Goal: Task Accomplishment & Management: Manage account settings

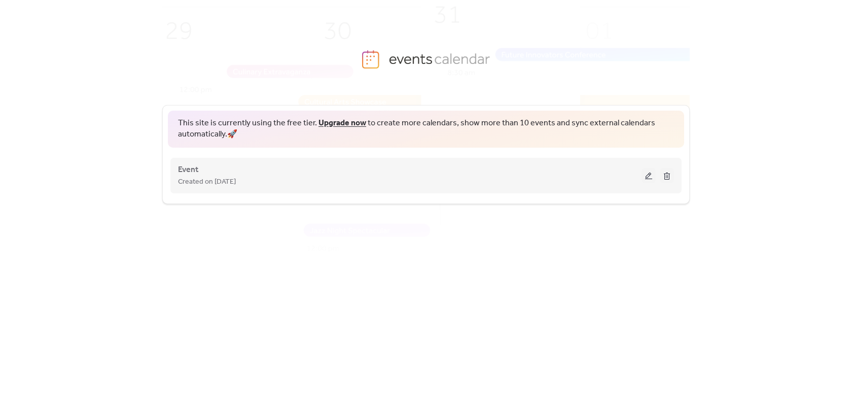
click at [643, 172] on button at bounding box center [649, 175] width 14 height 15
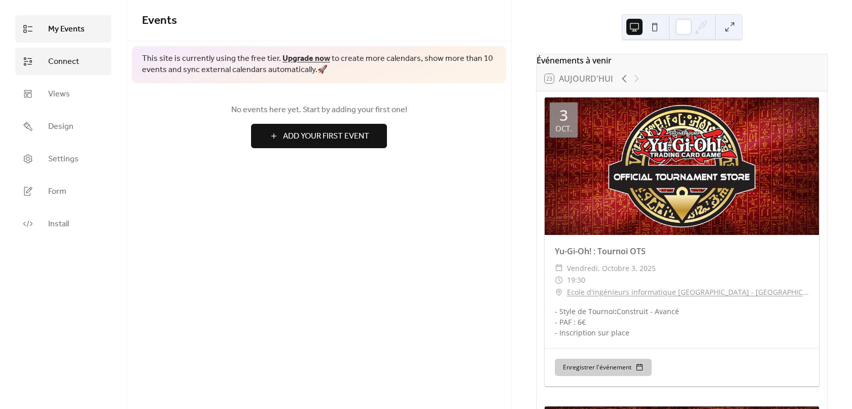
click at [57, 57] on span "Connect" at bounding box center [63, 62] width 31 height 12
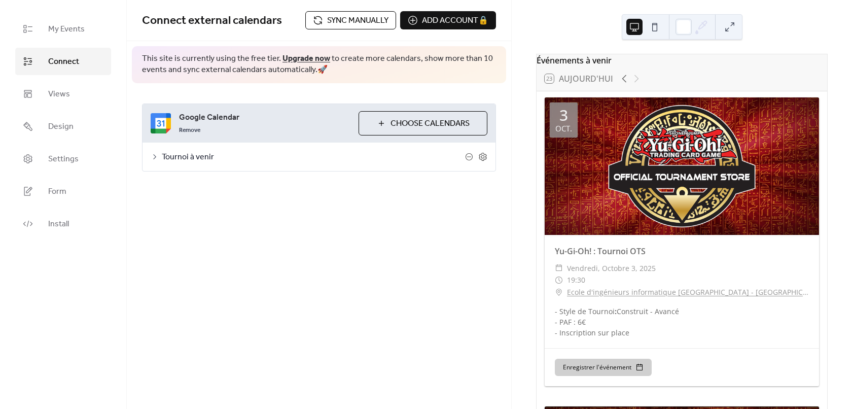
click at [361, 27] on span "Sync manually" at bounding box center [357, 21] width 61 height 12
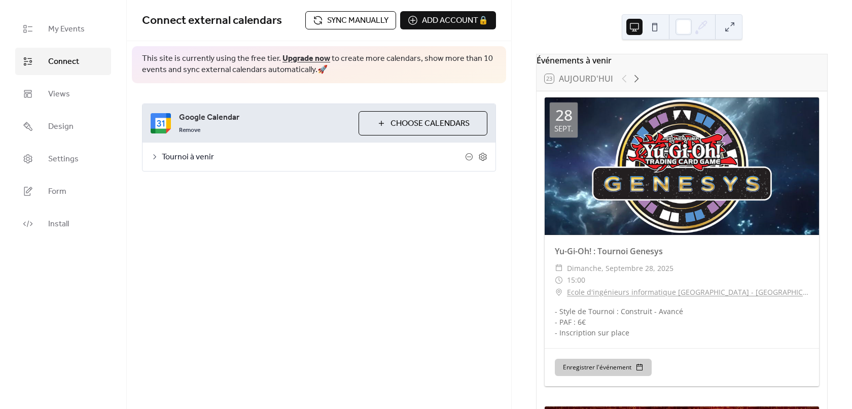
click at [343, 26] on span "Sync manually" at bounding box center [357, 21] width 61 height 12
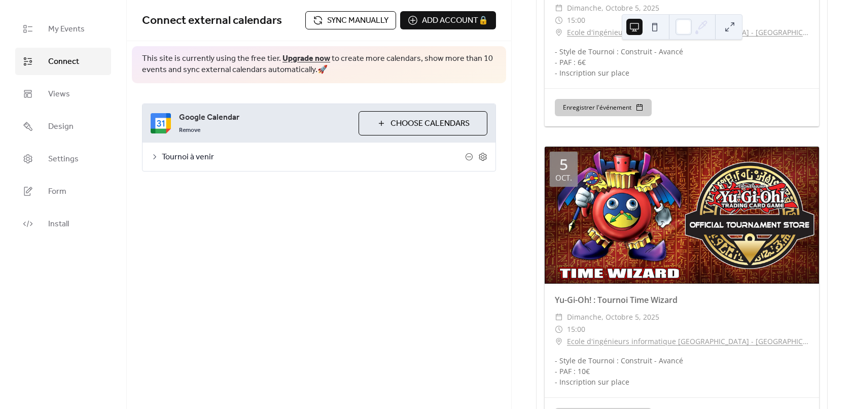
scroll to position [609, 0]
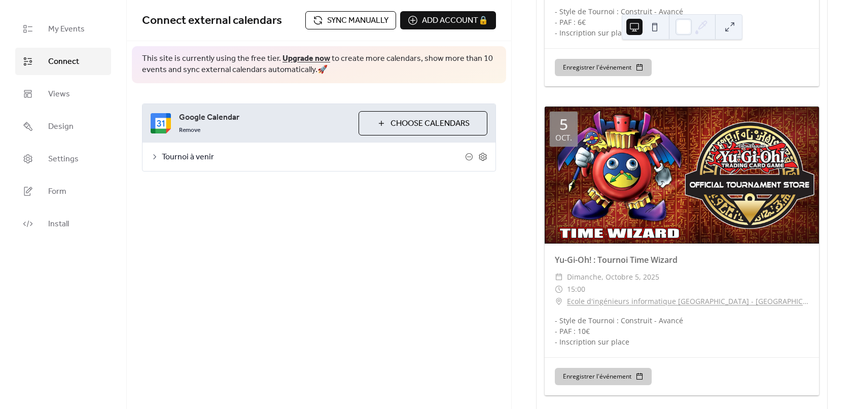
click at [332, 20] on span "Sync manually" at bounding box center [357, 21] width 61 height 12
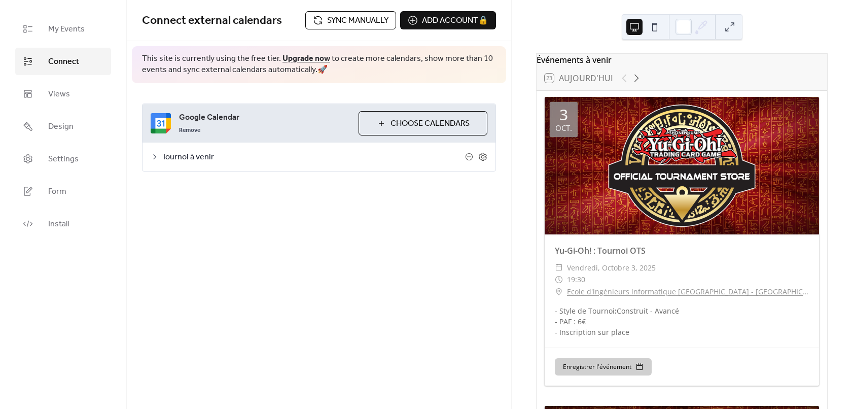
scroll to position [0, 0]
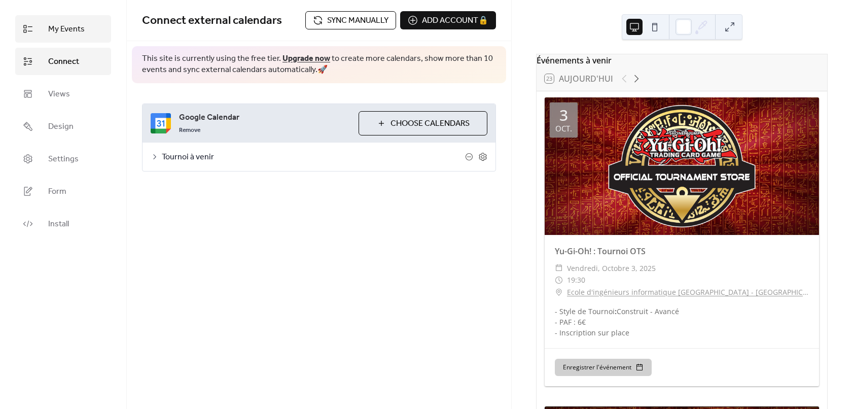
click at [67, 34] on span "My Events" at bounding box center [66, 29] width 37 height 12
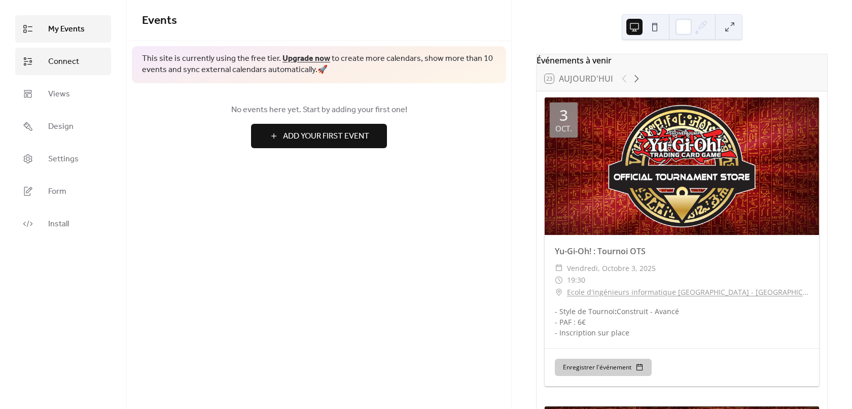
click at [70, 64] on span "Connect" at bounding box center [63, 62] width 31 height 12
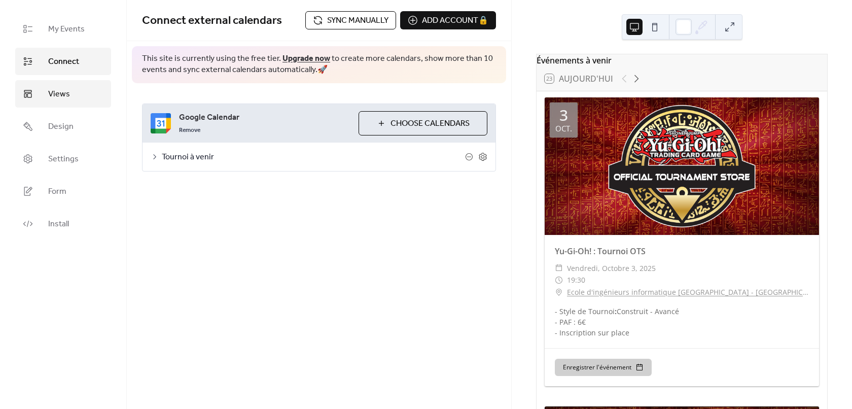
click at [74, 88] on link "Views" at bounding box center [63, 93] width 96 height 27
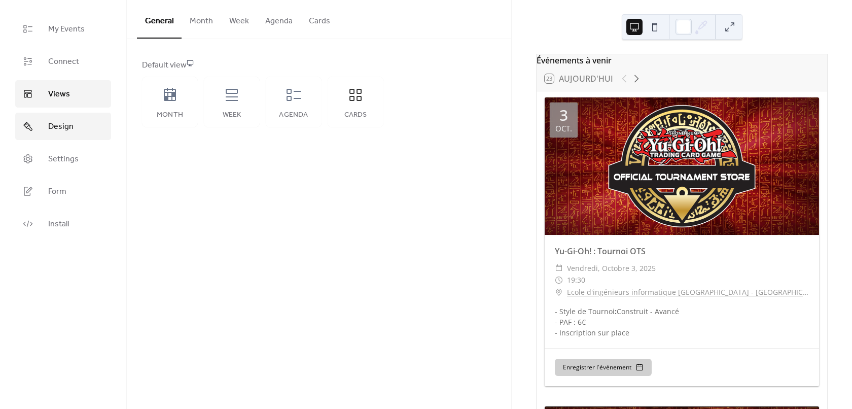
click at [46, 130] on link "Design" at bounding box center [63, 126] width 96 height 27
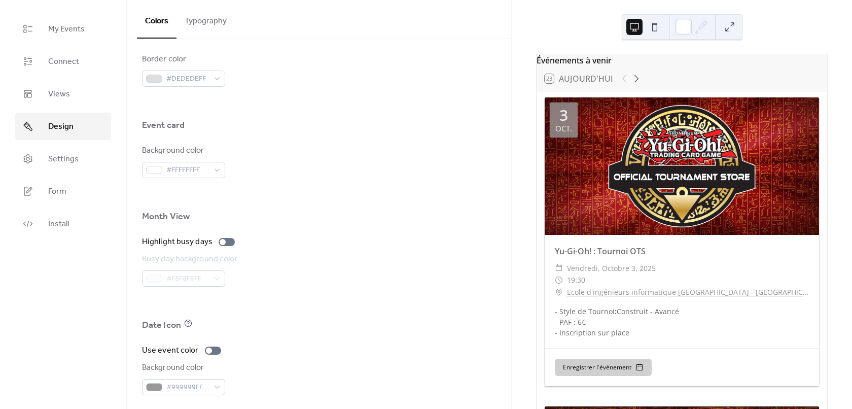
scroll to position [613, 0]
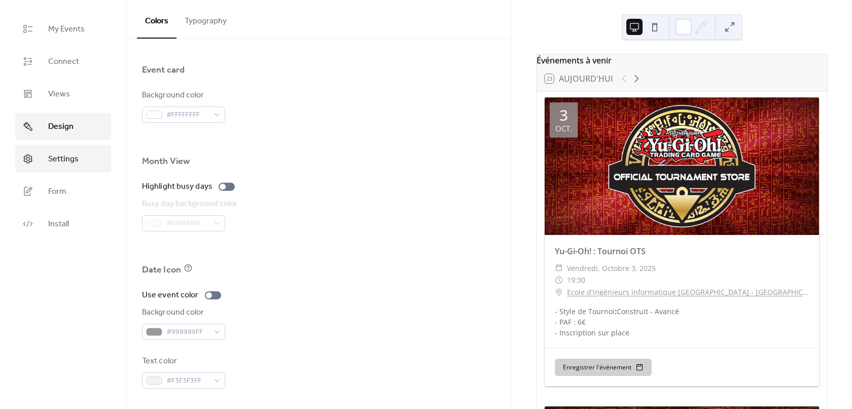
click at [58, 146] on link "Settings" at bounding box center [63, 158] width 96 height 27
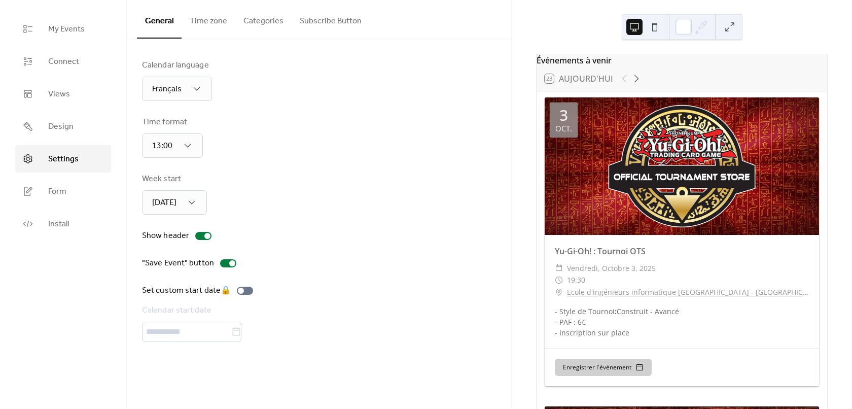
click at [209, 21] on button "Time zone" at bounding box center [209, 19] width 54 height 38
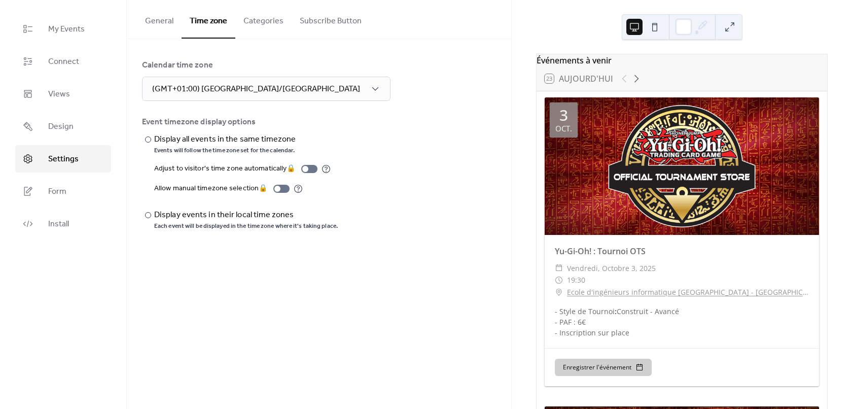
click at [261, 21] on button "Categories" at bounding box center [263, 19] width 56 height 38
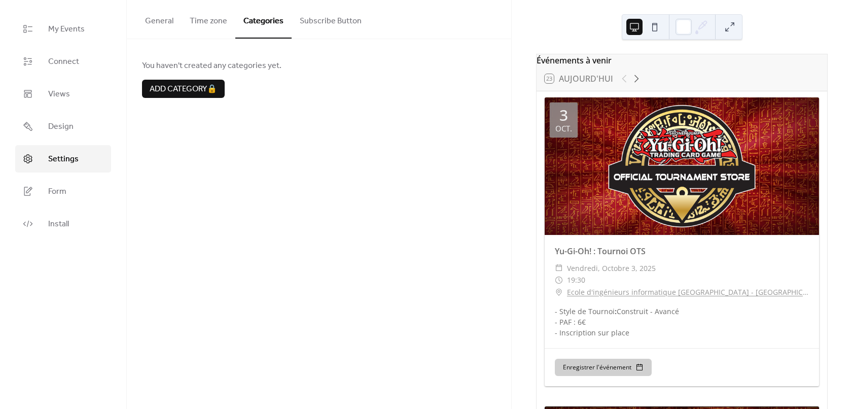
click at [313, 21] on button "Subscribe Button" at bounding box center [331, 19] width 78 height 38
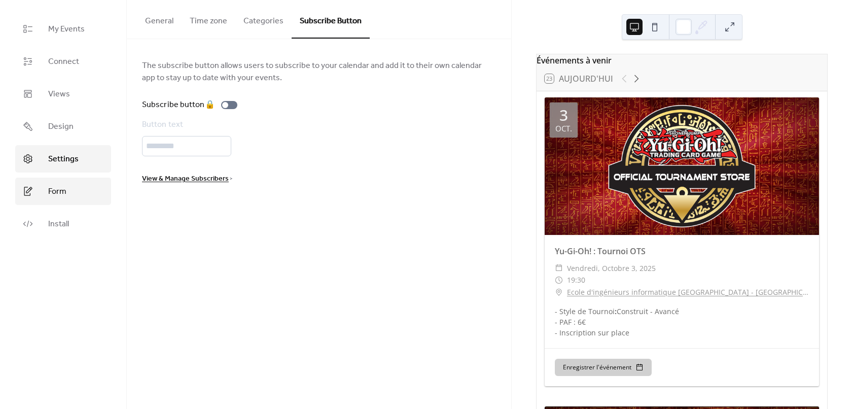
click at [67, 191] on link "Form" at bounding box center [63, 191] width 96 height 27
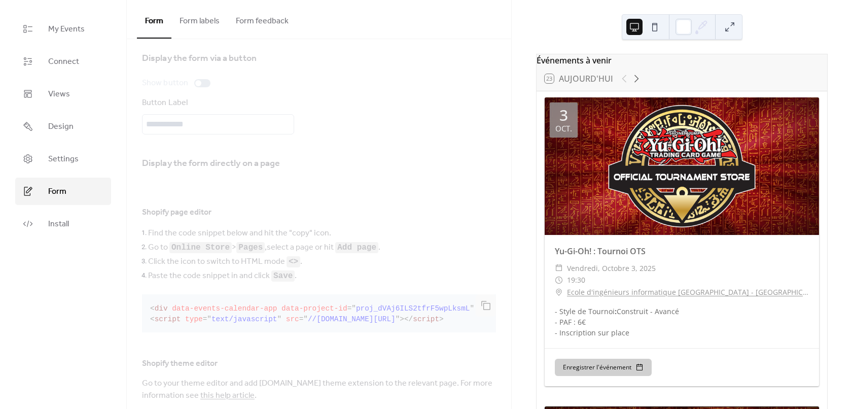
scroll to position [161, 0]
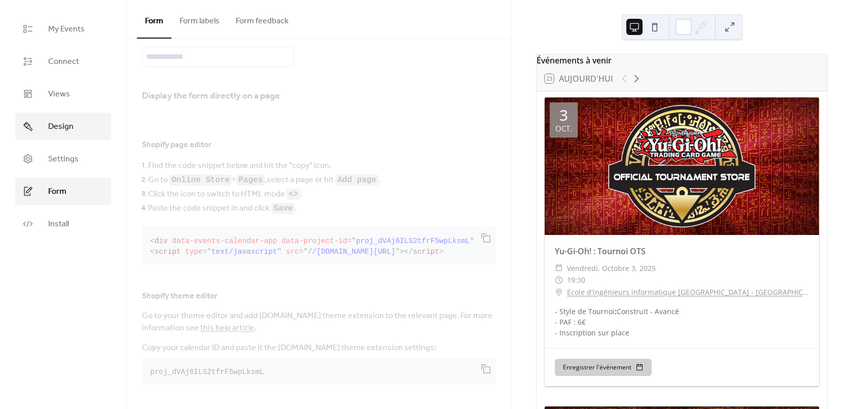
click at [64, 126] on span "Design" at bounding box center [60, 127] width 25 height 12
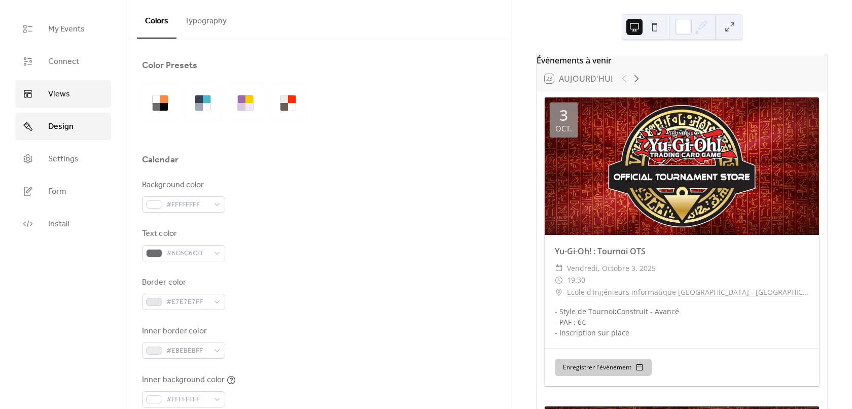
click at [66, 95] on span "Views" at bounding box center [59, 94] width 22 height 12
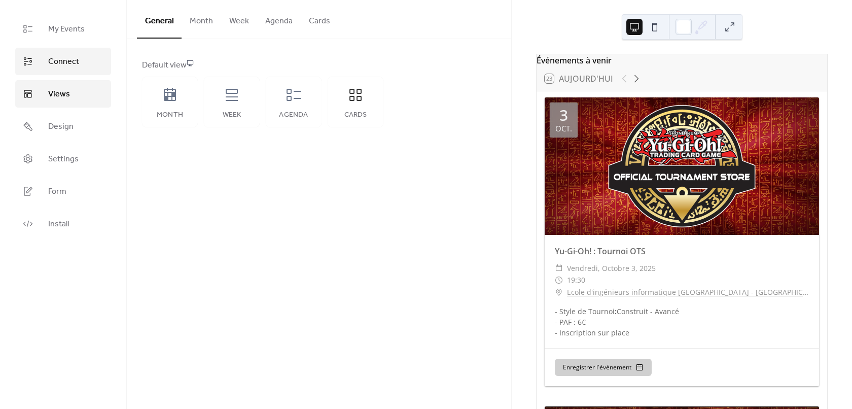
click at [69, 68] on span "Connect" at bounding box center [63, 62] width 31 height 12
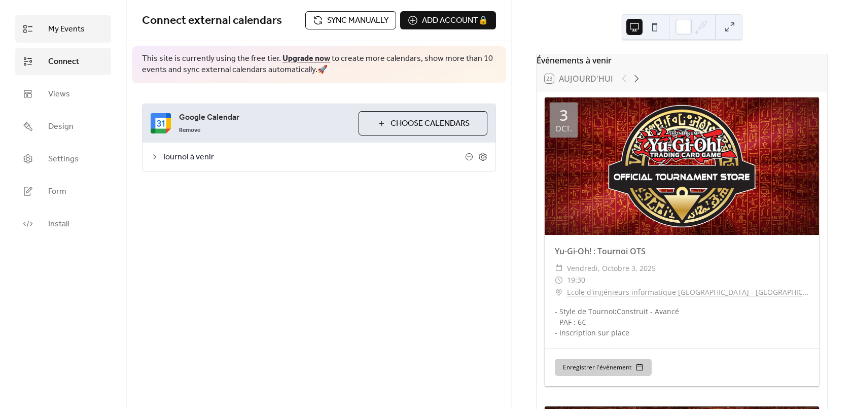
click at [53, 34] on span "My Events" at bounding box center [66, 29] width 37 height 12
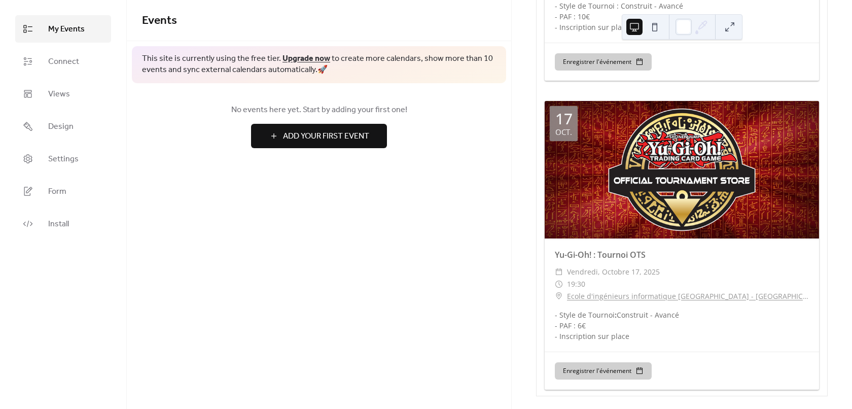
scroll to position [1541, 0]
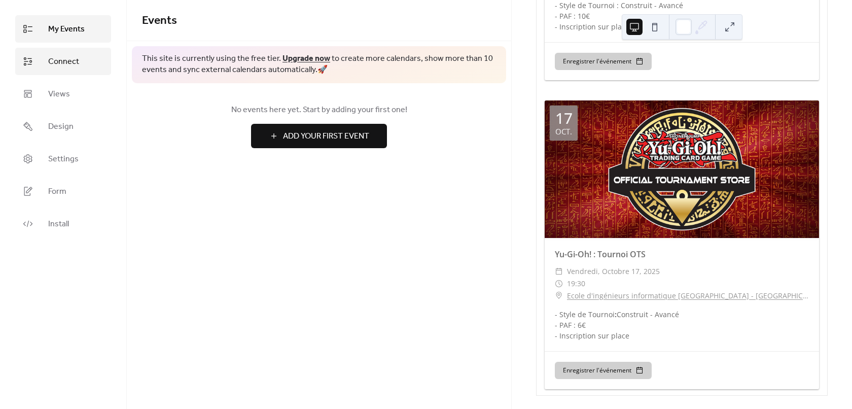
click at [63, 63] on span "Connect" at bounding box center [63, 62] width 31 height 12
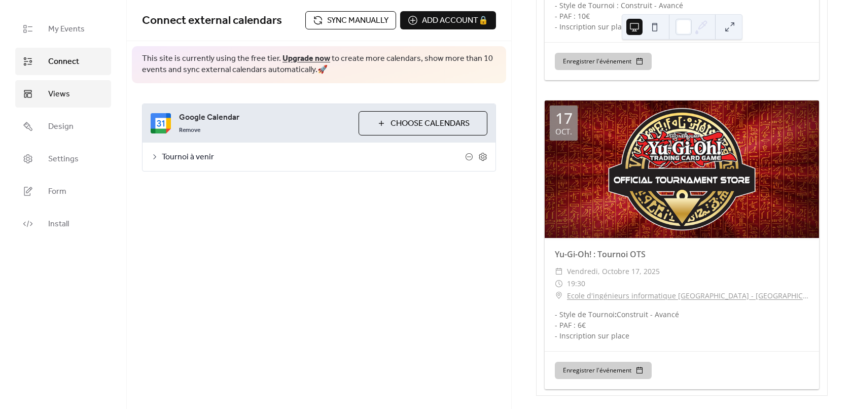
click at [74, 87] on link "Views" at bounding box center [63, 93] width 96 height 27
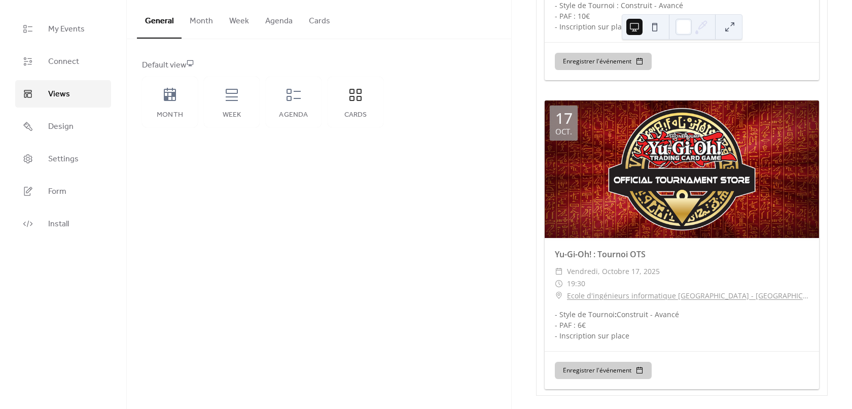
click at [192, 23] on button "Month" at bounding box center [202, 19] width 40 height 38
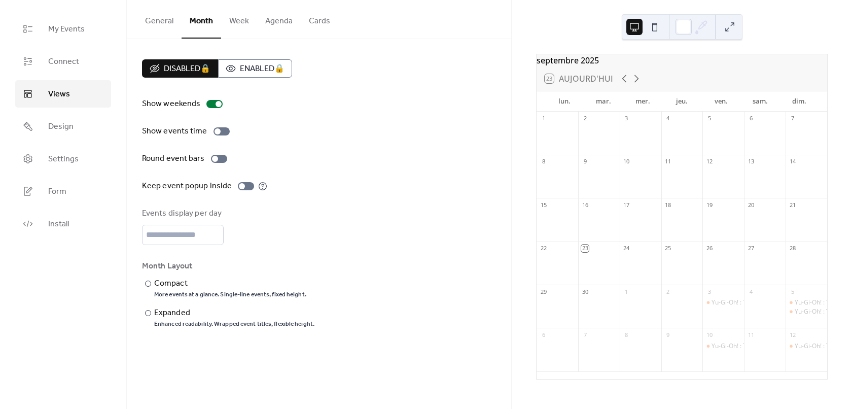
click at [164, 21] on button "General" at bounding box center [159, 19] width 45 height 38
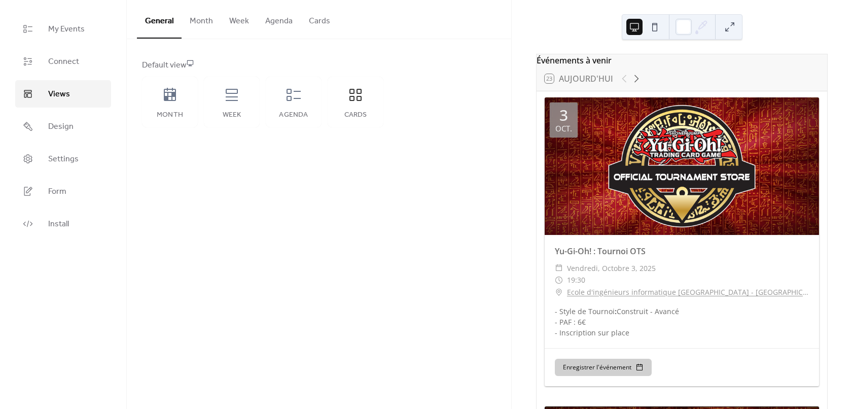
click at [325, 19] on button "Cards" at bounding box center [320, 19] width 38 height 38
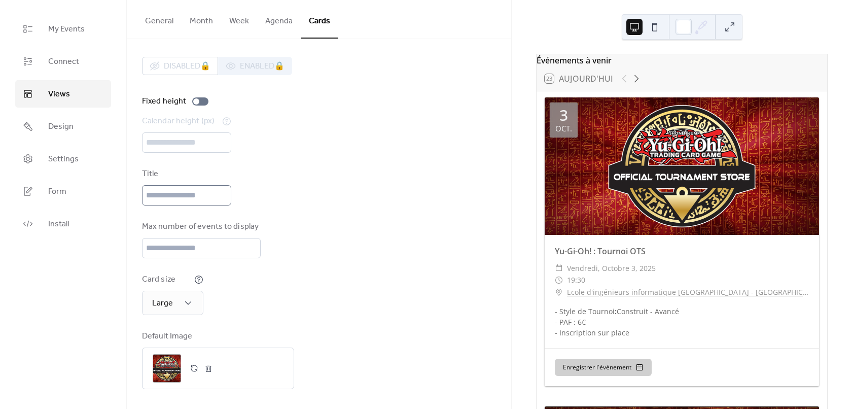
scroll to position [3, 0]
drag, startPoint x: 177, startPoint y: 251, endPoint x: 111, endPoint y: 250, distance: 66.0
click at [113, 250] on div "My Events Connect Views Design Settings Form Install Views General Month Week A…" at bounding box center [426, 204] width 852 height 409
click at [249, 239] on input "*" at bounding box center [201, 247] width 119 height 20
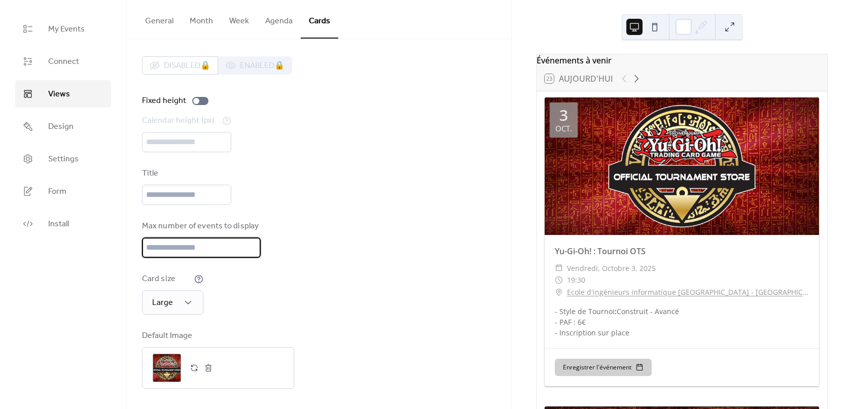
click at [249, 242] on input "*" at bounding box center [201, 247] width 119 height 20
click at [249, 243] on input "*" at bounding box center [201, 247] width 119 height 20
click at [249, 243] on input "**" at bounding box center [201, 247] width 119 height 20
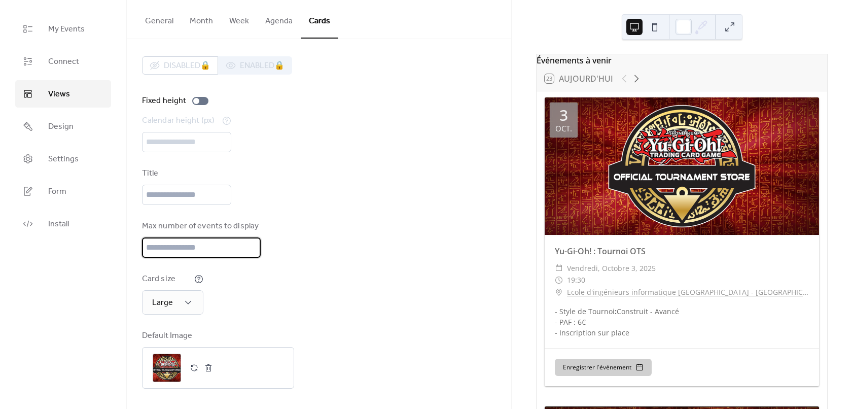
click at [249, 243] on input "**" at bounding box center [201, 247] width 119 height 20
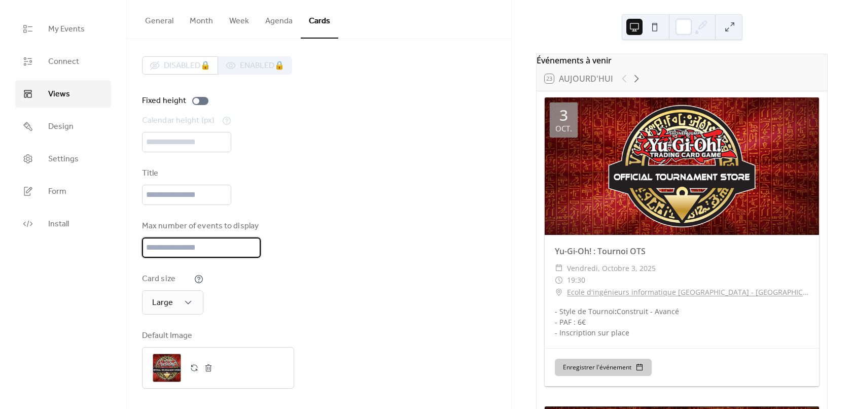
click at [249, 243] on input "**" at bounding box center [201, 247] width 119 height 20
type input "**"
click at [249, 243] on input "**" at bounding box center [201, 247] width 119 height 20
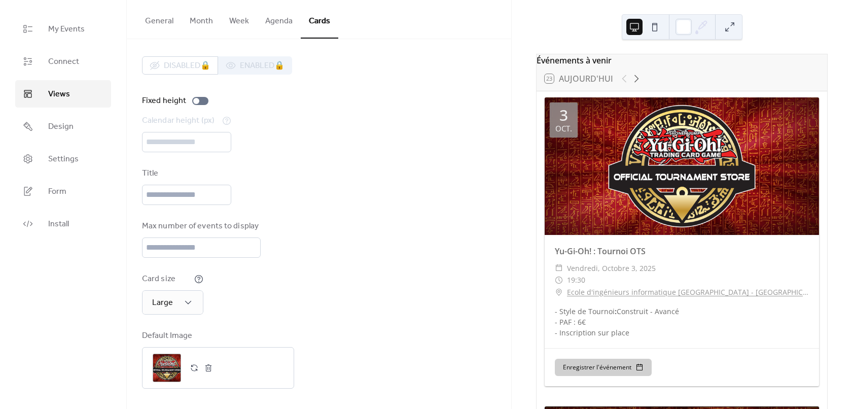
click at [329, 202] on div "Title" at bounding box center [319, 186] width 354 height 38
click at [53, 56] on span "Connect" at bounding box center [63, 62] width 31 height 12
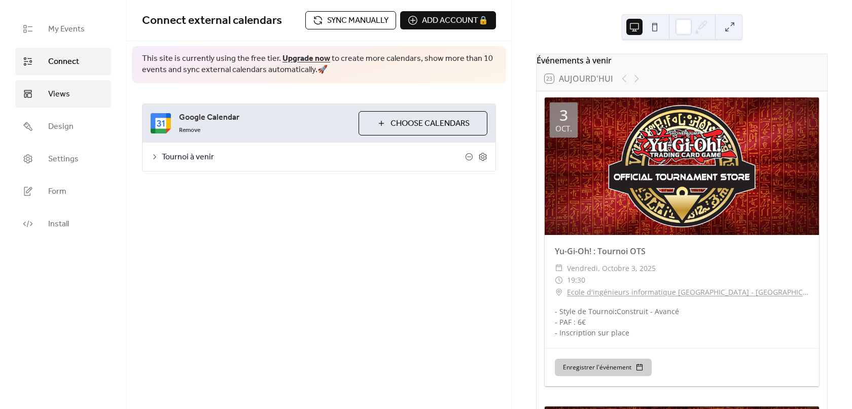
click at [53, 89] on span "Views" at bounding box center [59, 94] width 22 height 12
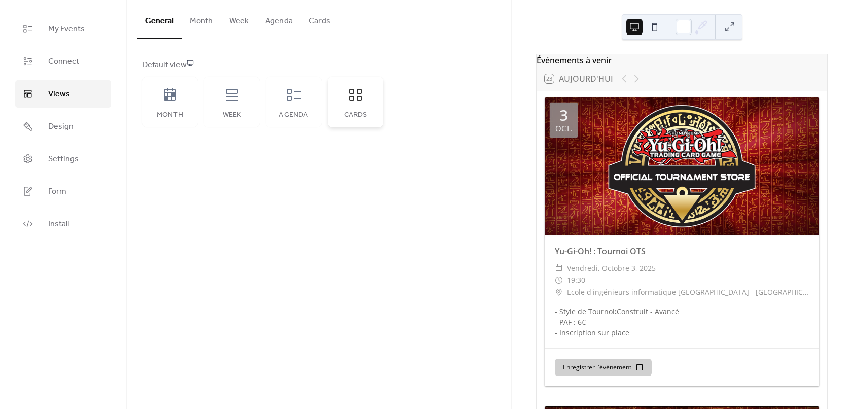
click at [348, 91] on icon at bounding box center [355, 95] width 16 height 16
click at [304, 18] on button "Cards" at bounding box center [320, 19] width 38 height 38
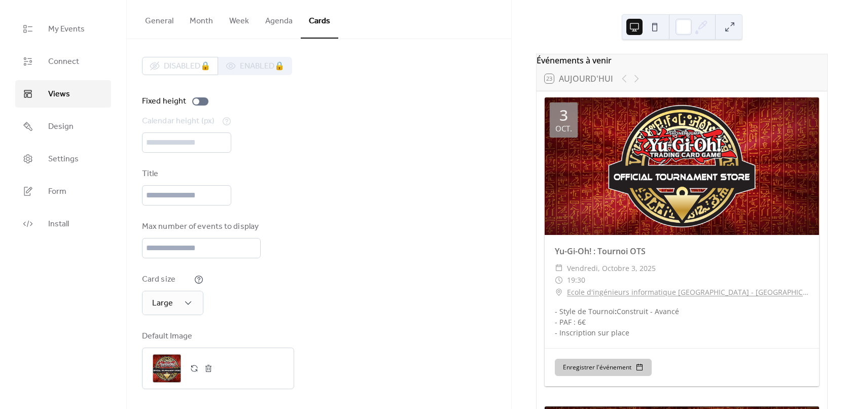
scroll to position [3, 0]
